Goal: Navigation & Orientation: Understand site structure

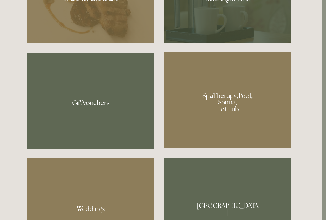
scroll to position [411, 4]
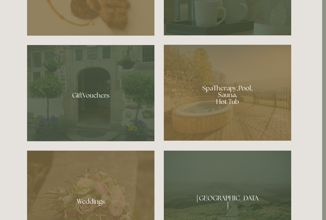
click at [199, 114] on div at bounding box center [227, 93] width 127 height 96
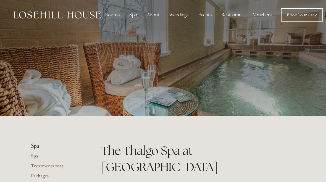
scroll to position [0, 4]
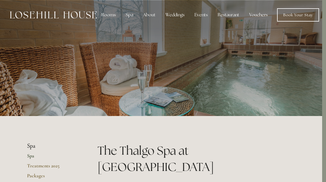
click at [295, 15] on link "Book Your Stay" at bounding box center [298, 14] width 42 height 13
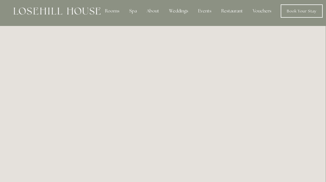
scroll to position [0, 0]
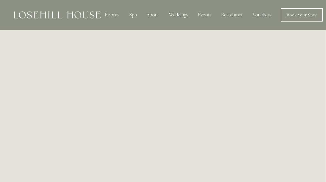
click at [133, 17] on div "Spa" at bounding box center [133, 14] width 16 height 11
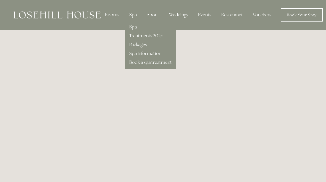
click at [231, 18] on div "Restaurant" at bounding box center [232, 14] width 30 height 11
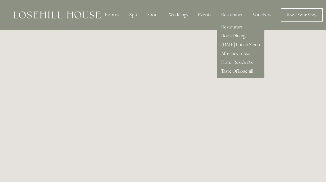
click at [235, 63] on link "Hotel Residents" at bounding box center [236, 62] width 31 height 6
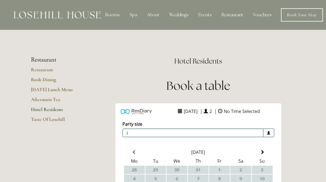
click at [152, 16] on div "About" at bounding box center [153, 14] width 21 height 11
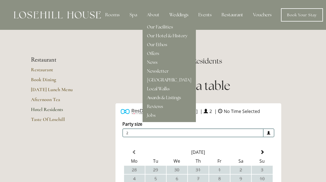
click at [157, 79] on link "[GEOGRAPHIC_DATA]" at bounding box center [169, 80] width 44 height 6
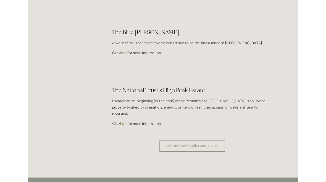
scroll to position [1607, 0]
